Goal: Task Accomplishment & Management: Manage account settings

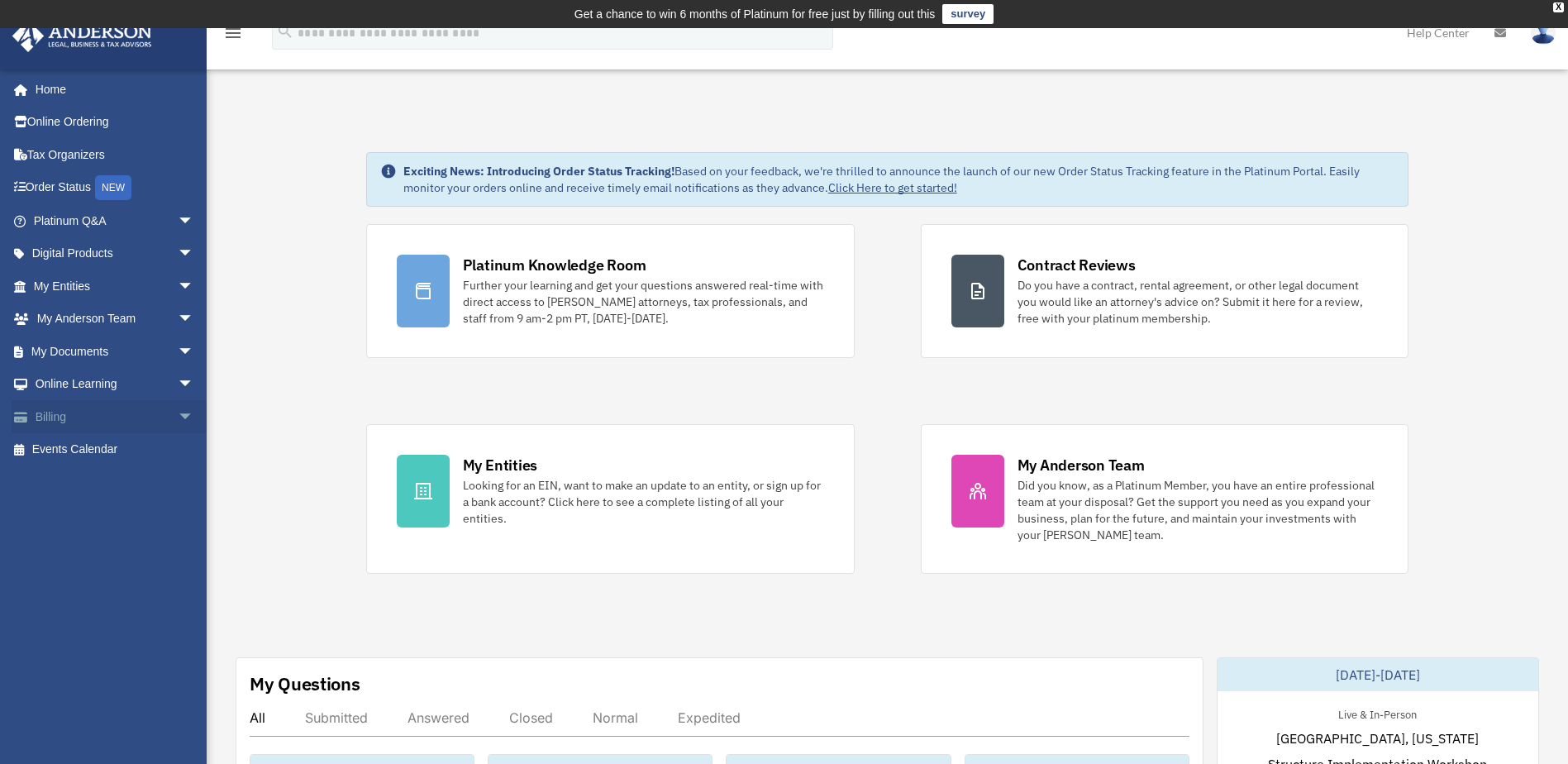
click at [177, 414] on span "arrow_drop_down" at bounding box center [193, 416] width 33 height 34
click at [98, 482] on link "Past Invoices" at bounding box center [121, 482] width 196 height 33
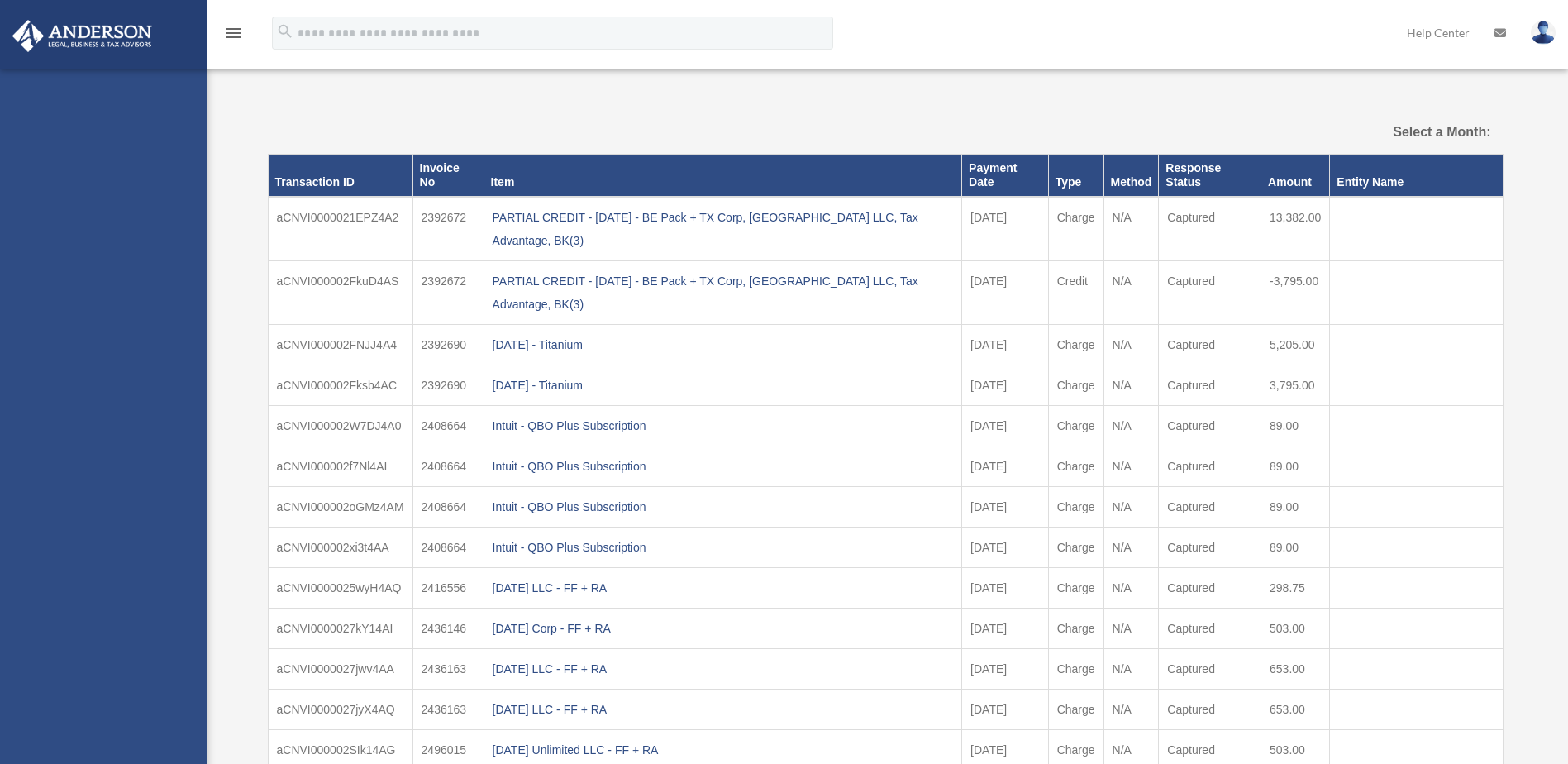
select select
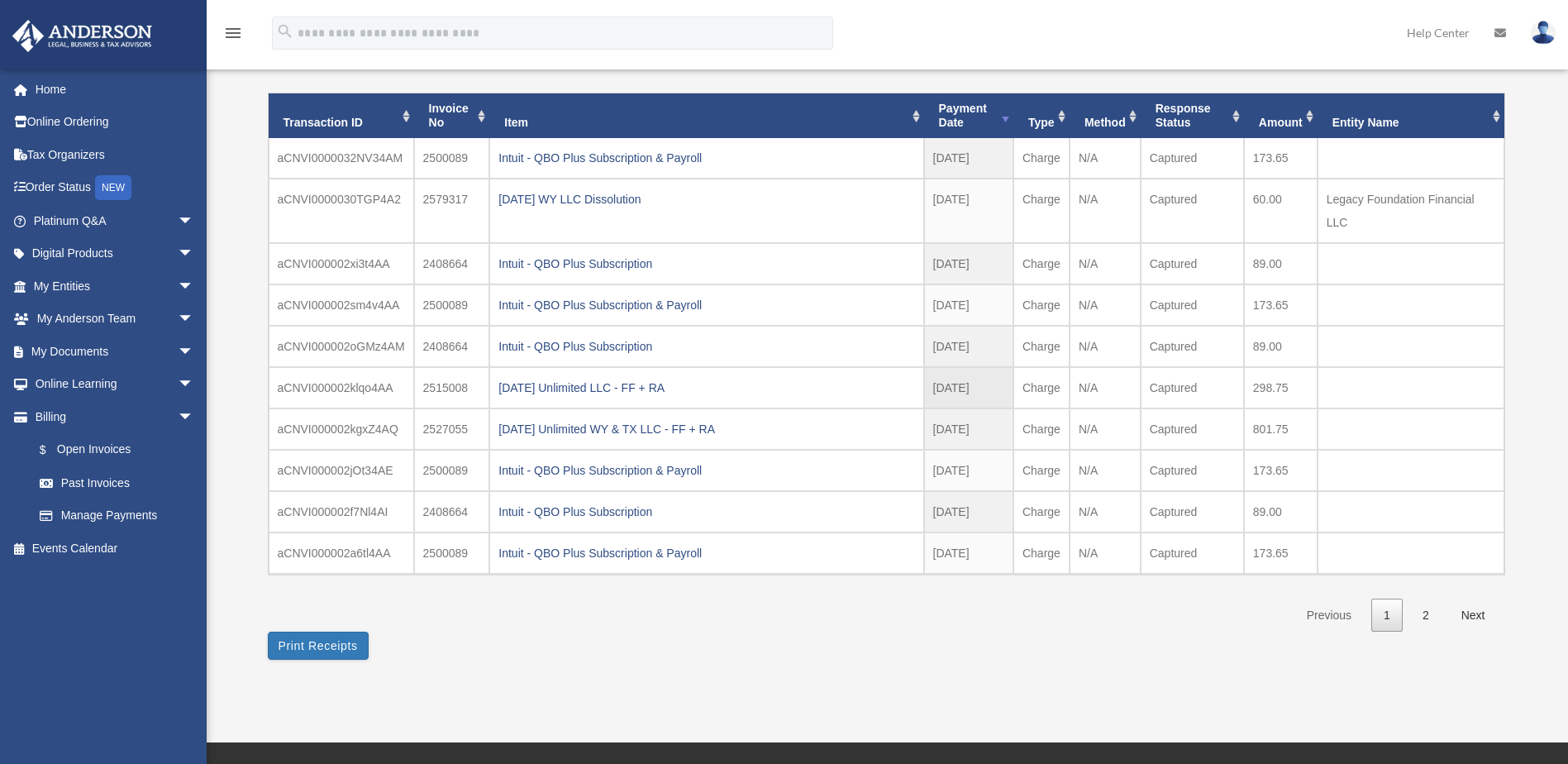
scroll to position [165, 0]
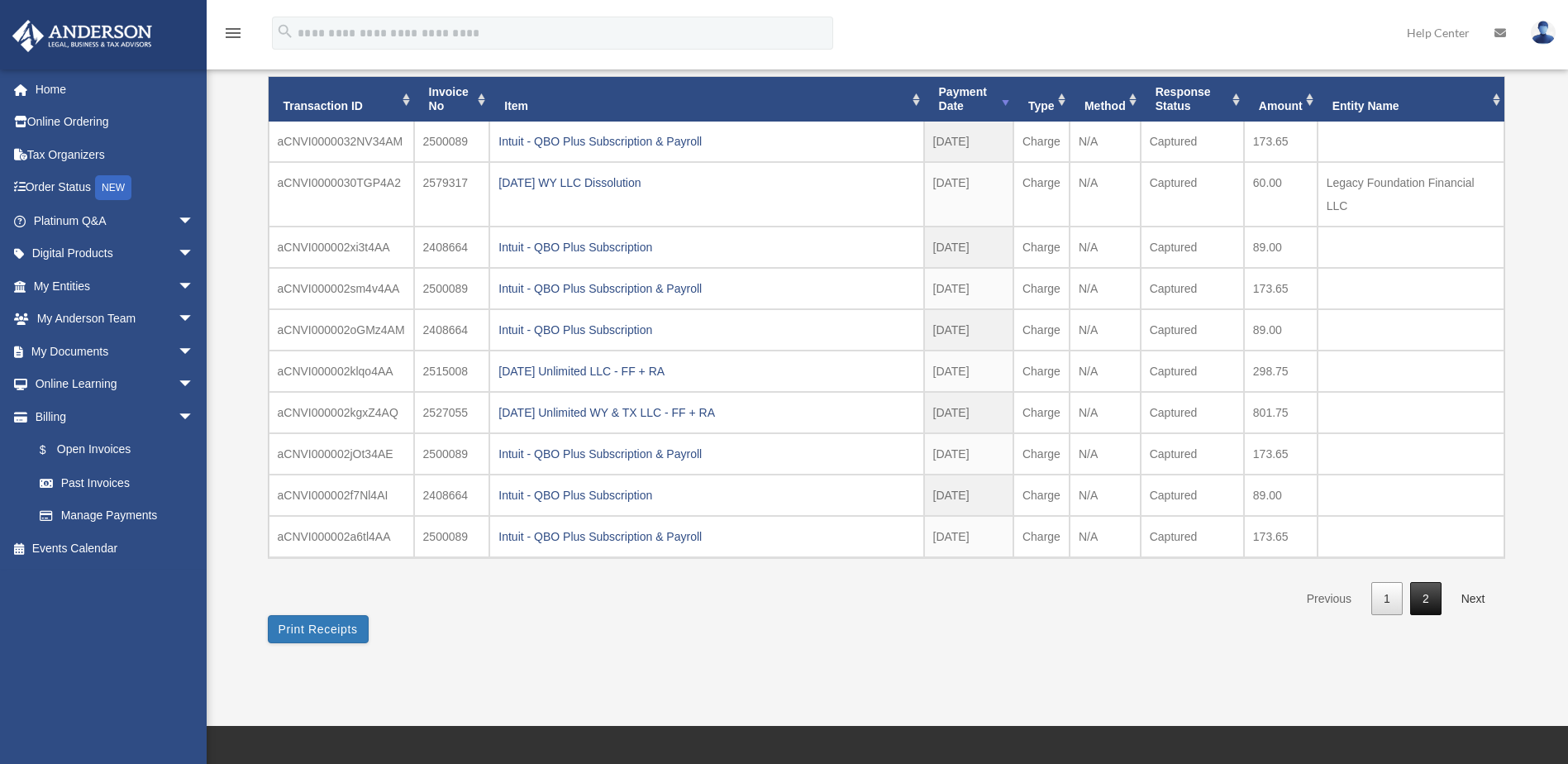
click at [1427, 593] on link "2" at bounding box center [1426, 599] width 32 height 34
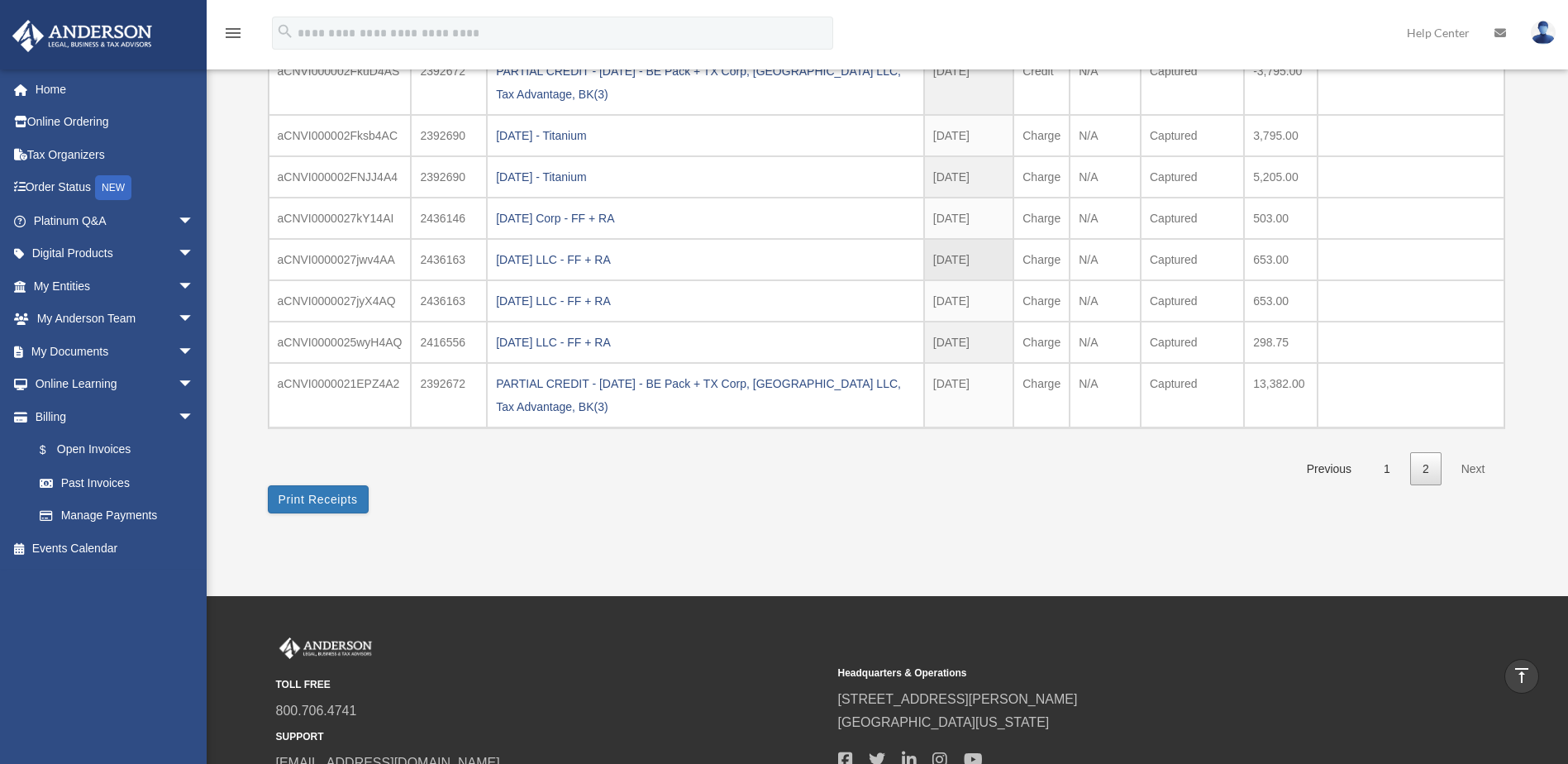
scroll to position [83, 0]
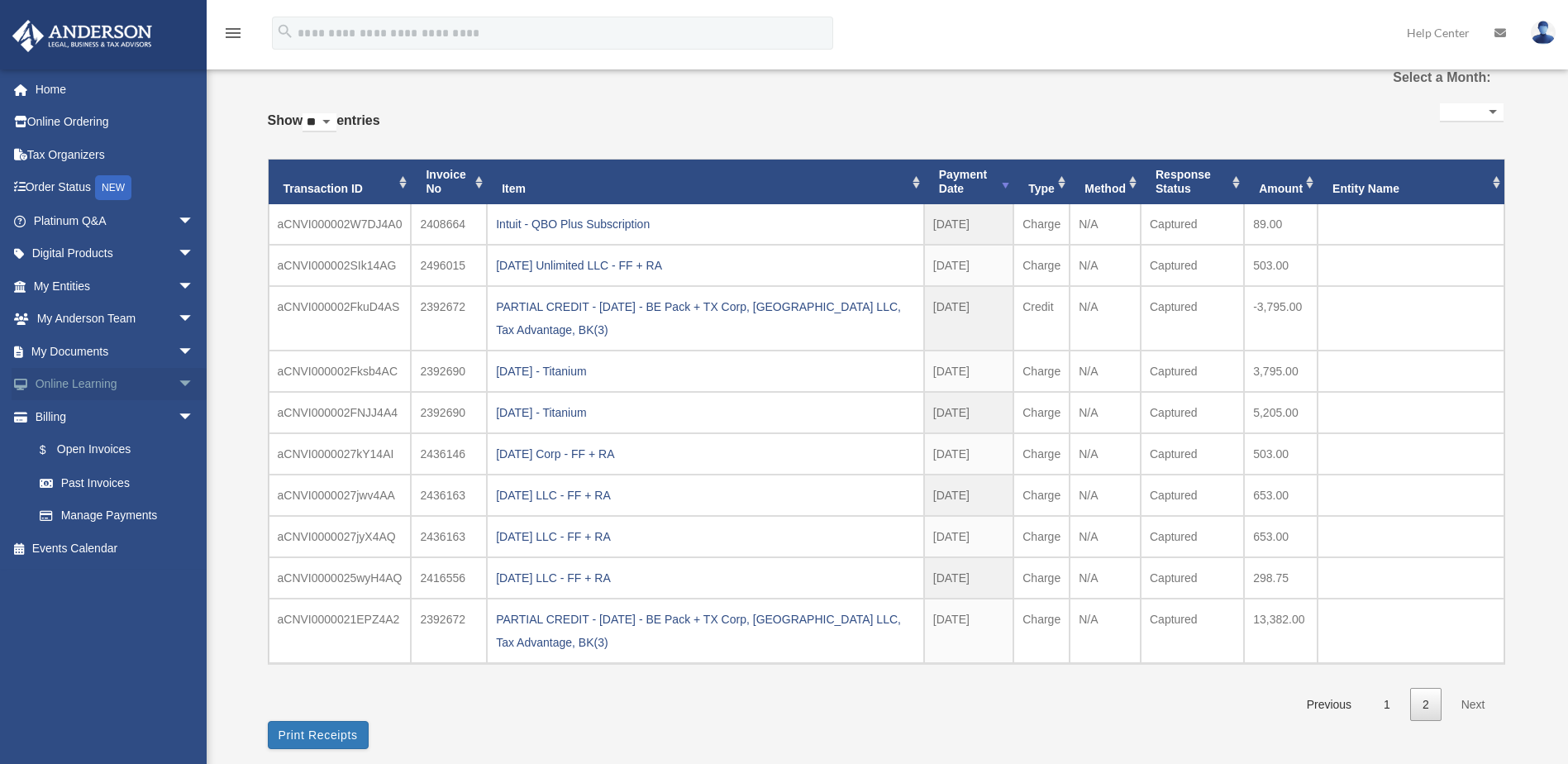
click at [177, 380] on span "arrow_drop_down" at bounding box center [193, 385] width 33 height 34
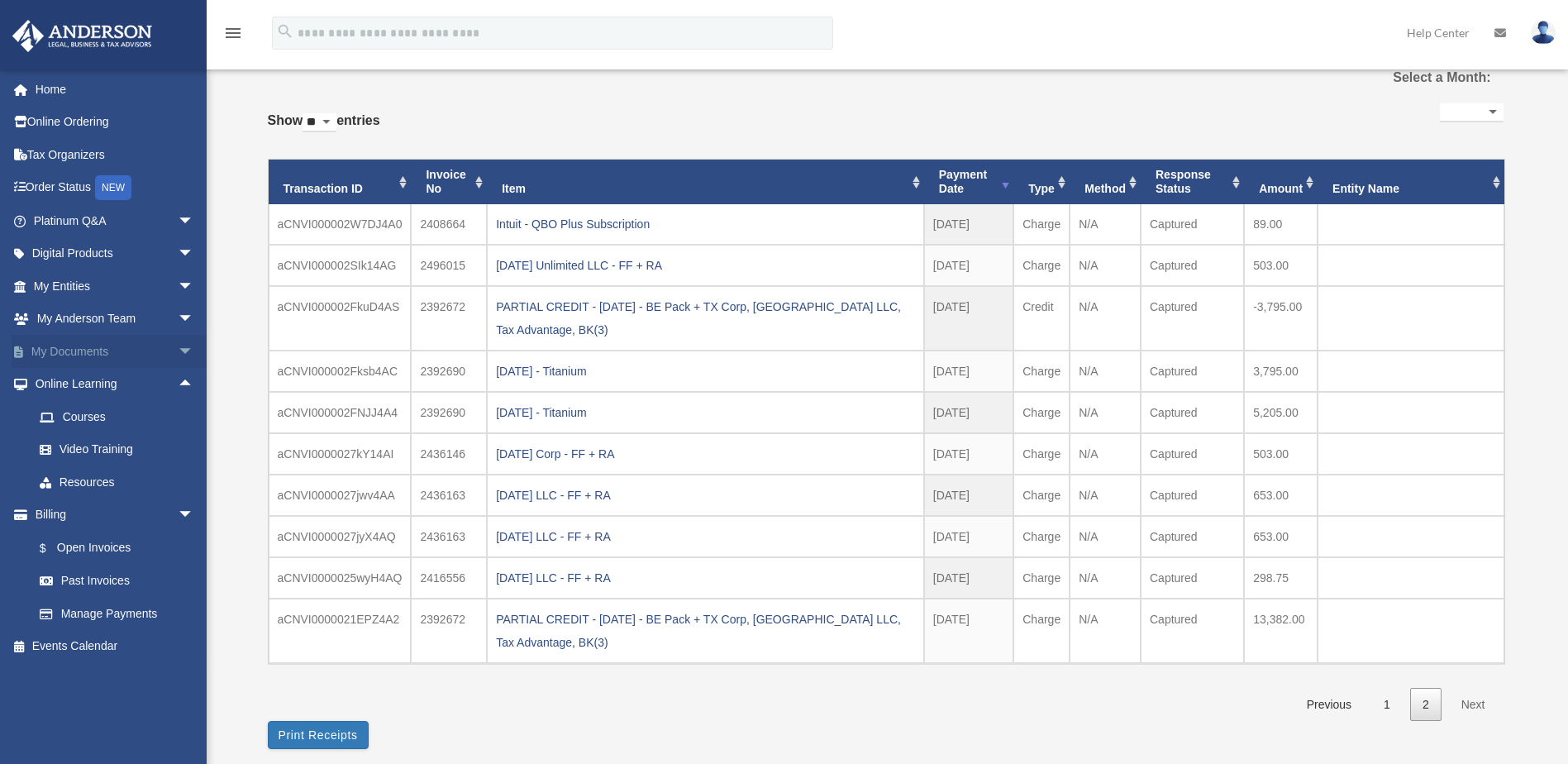
click at [177, 351] on span "arrow_drop_down" at bounding box center [193, 351] width 33 height 34
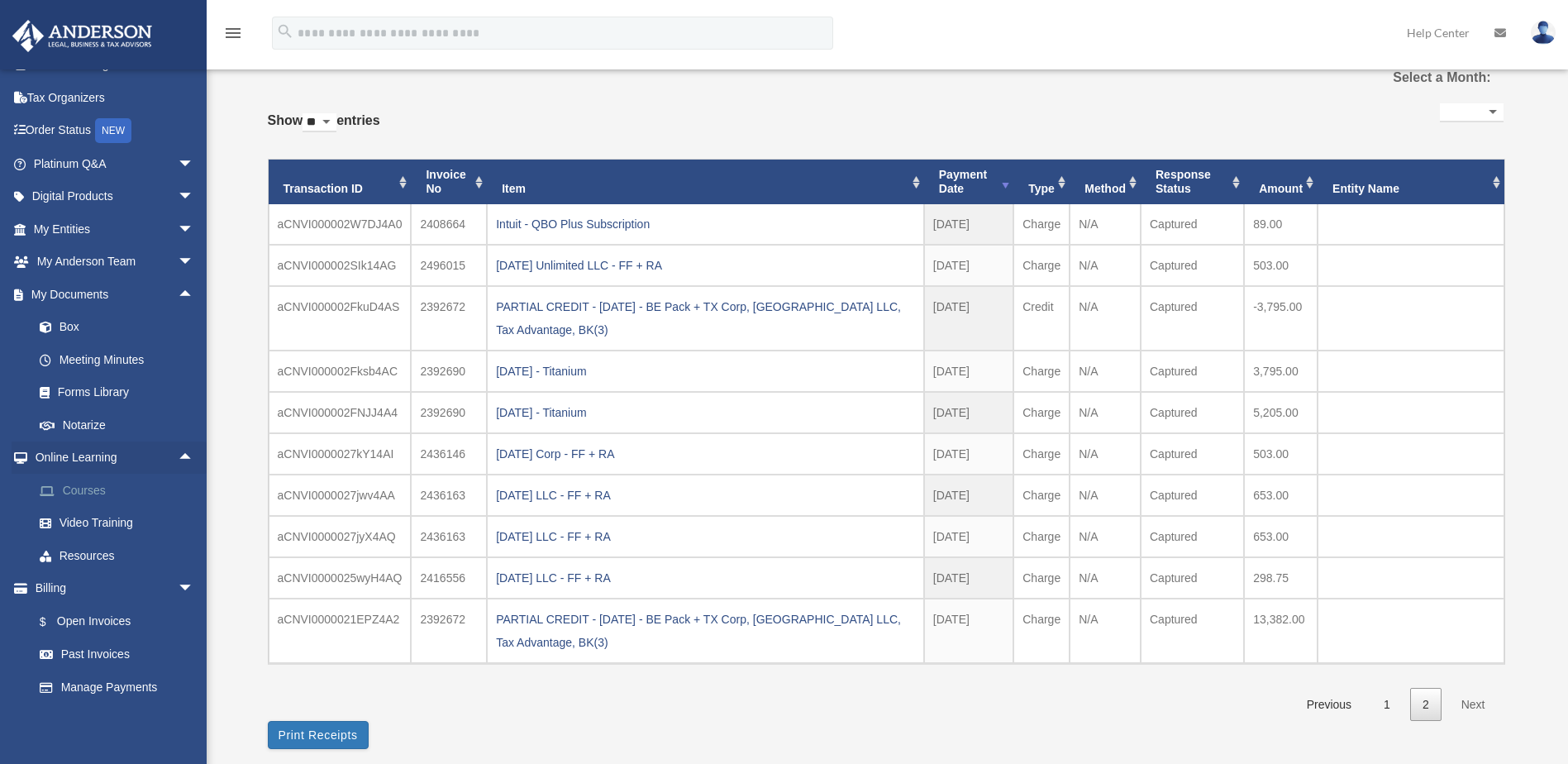
scroll to position [88, 0]
